Goal: Information Seeking & Learning: Learn about a topic

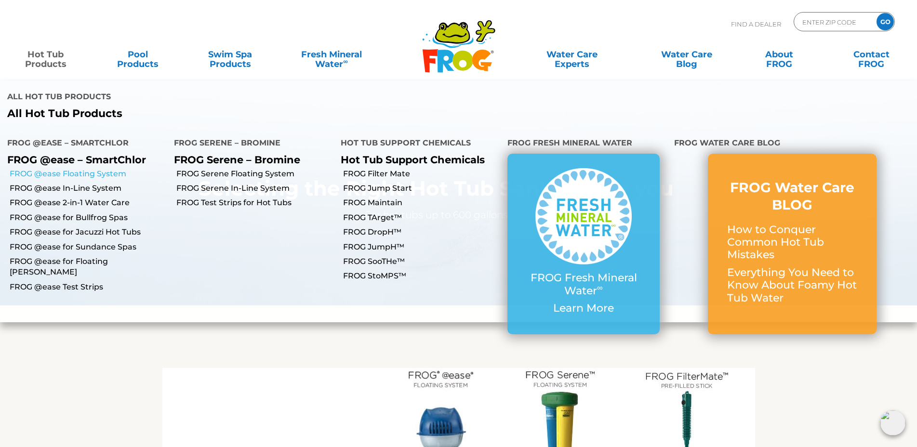
click at [116, 169] on link "FROG @ease Floating System" at bounding box center [88, 174] width 157 height 11
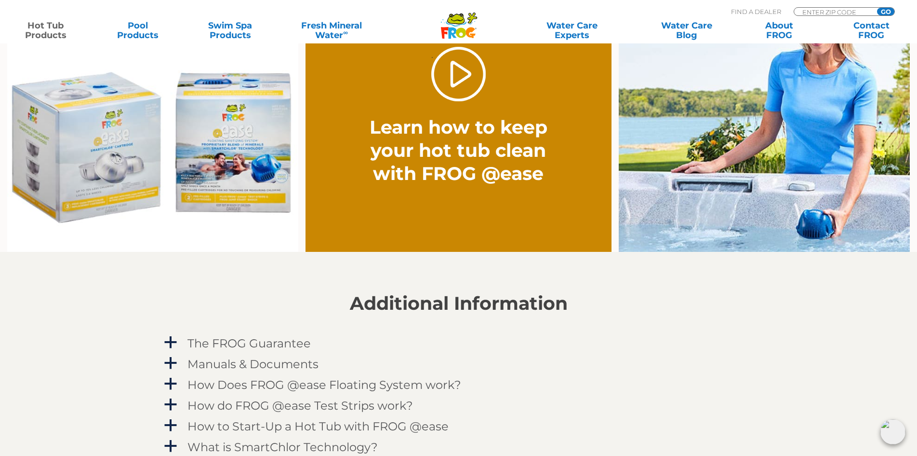
scroll to position [771, 0]
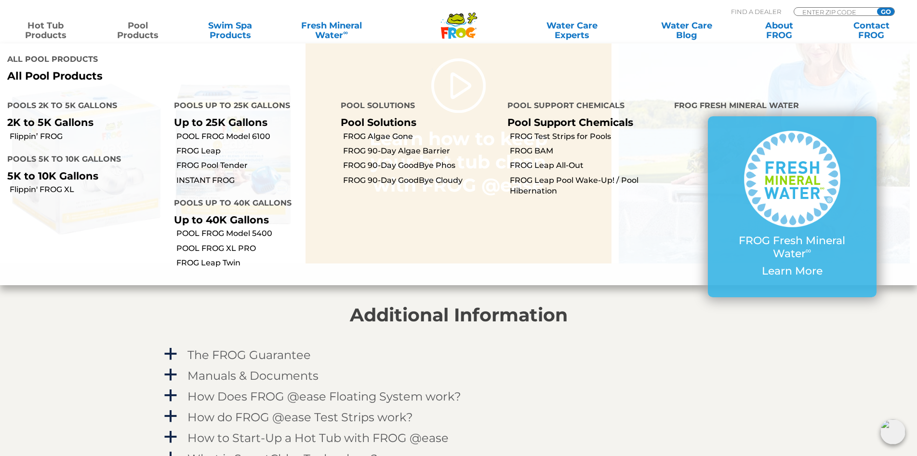
click at [134, 30] on link "Pool Products" at bounding box center [138, 30] width 72 height 19
